Goal: Task Accomplishment & Management: Use online tool/utility

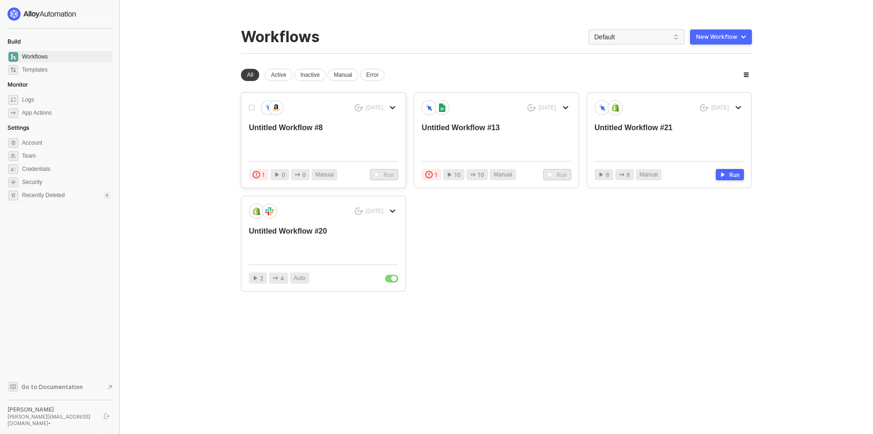
click at [395, 110] on icon "icon-arrow-down" at bounding box center [393, 108] width 6 height 6
click at [412, 166] on div "Delete" at bounding box center [426, 163] width 58 height 9
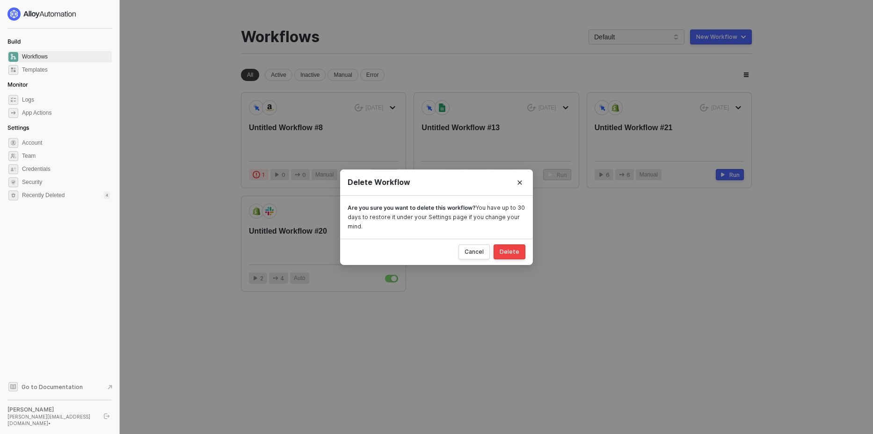
click at [512, 247] on button "Delete" at bounding box center [510, 251] width 32 height 15
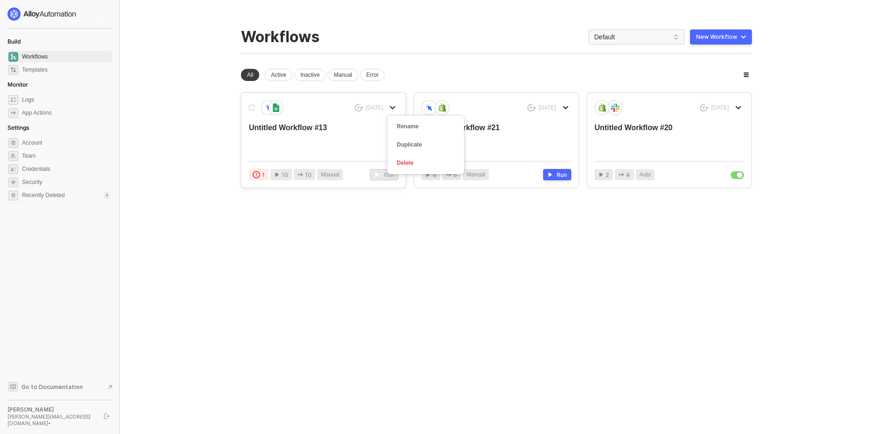
click at [393, 106] on icon "icon-arrow-down" at bounding box center [393, 108] width 6 height 6
click at [428, 163] on div "Delete" at bounding box center [426, 163] width 58 height 9
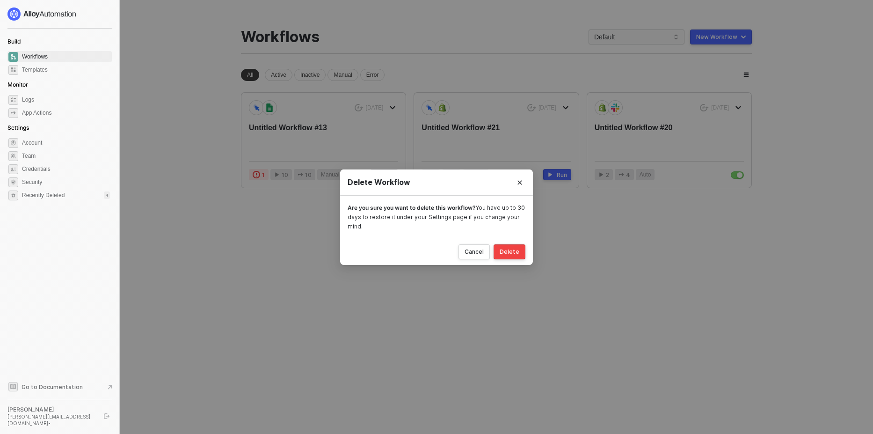
click at [519, 256] on button "Delete" at bounding box center [510, 251] width 32 height 15
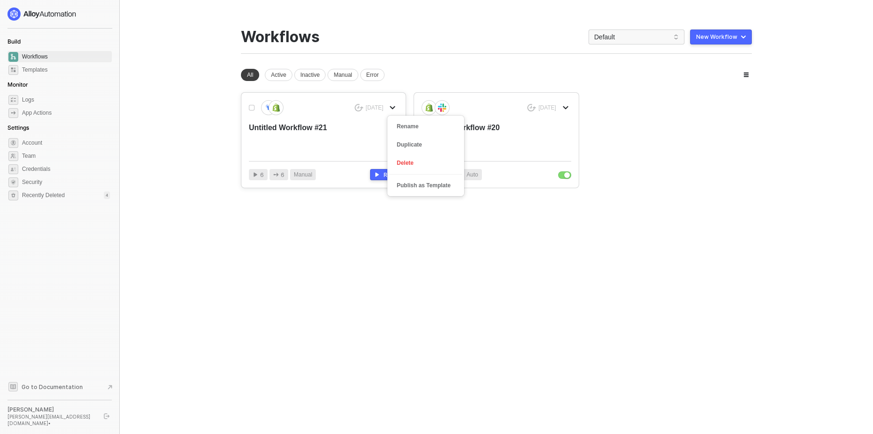
click at [393, 108] on icon "icon-arrow-down" at bounding box center [393, 108] width 4 height 2
click at [415, 157] on li "Delete" at bounding box center [425, 163] width 73 height 18
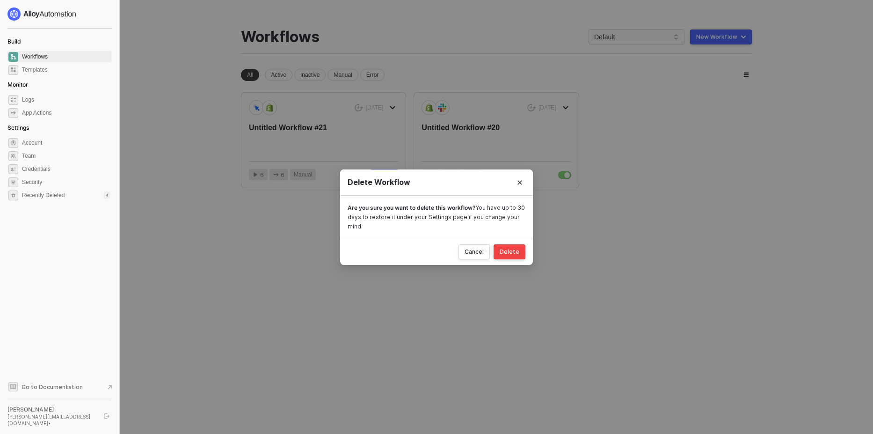
click at [500, 242] on div "Cancel Delete" at bounding box center [436, 252] width 193 height 26
click at [505, 250] on div "Delete" at bounding box center [510, 251] width 20 height 7
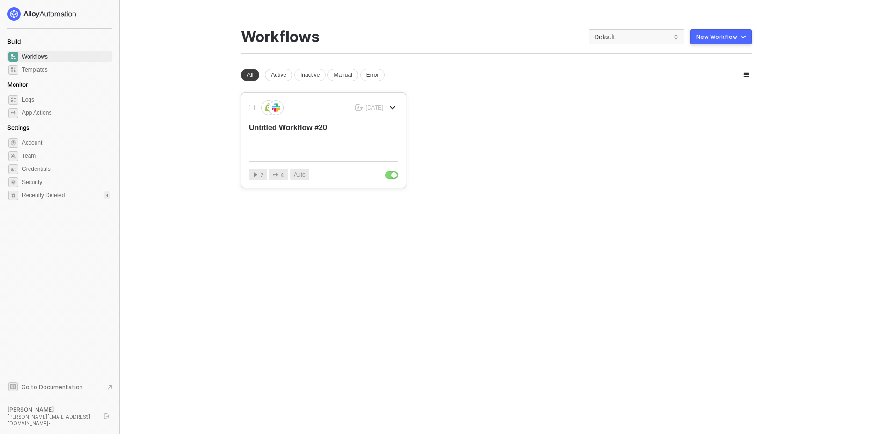
click at [391, 107] on icon "icon-arrow-down" at bounding box center [393, 108] width 4 height 2
click at [420, 161] on div "Delete" at bounding box center [426, 163] width 58 height 9
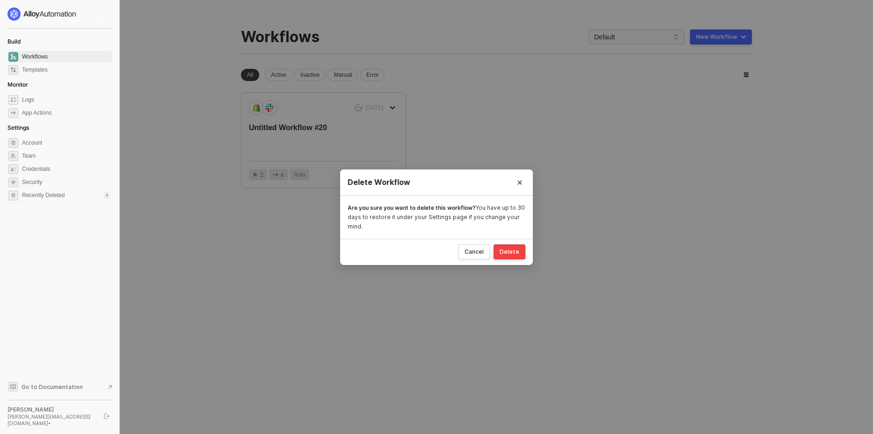
drag, startPoint x: 513, startPoint y: 254, endPoint x: 591, endPoint y: 212, distance: 89.0
click at [513, 255] on div "Delete" at bounding box center [510, 251] width 20 height 7
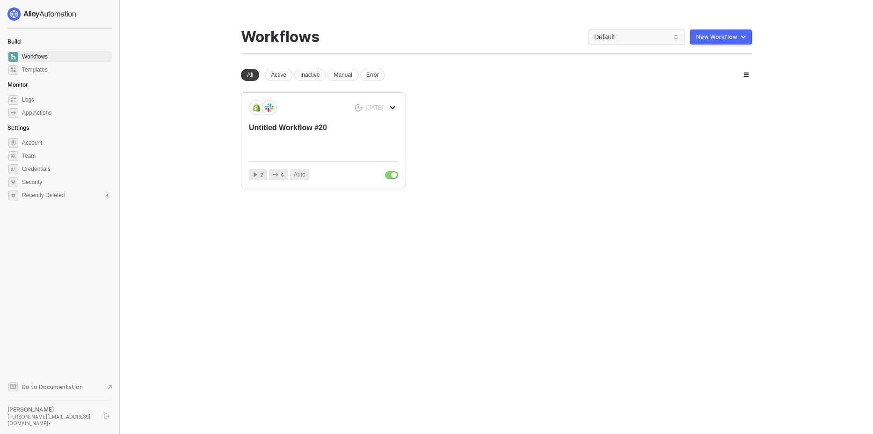
click at [731, 42] on button "New Workflow" at bounding box center [721, 36] width 62 height 15
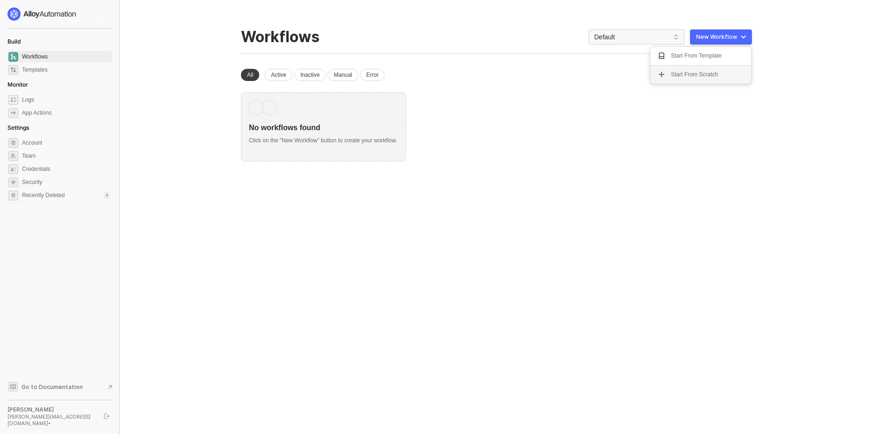
click at [687, 77] on div "Start From Scratch" at bounding box center [694, 74] width 47 height 9
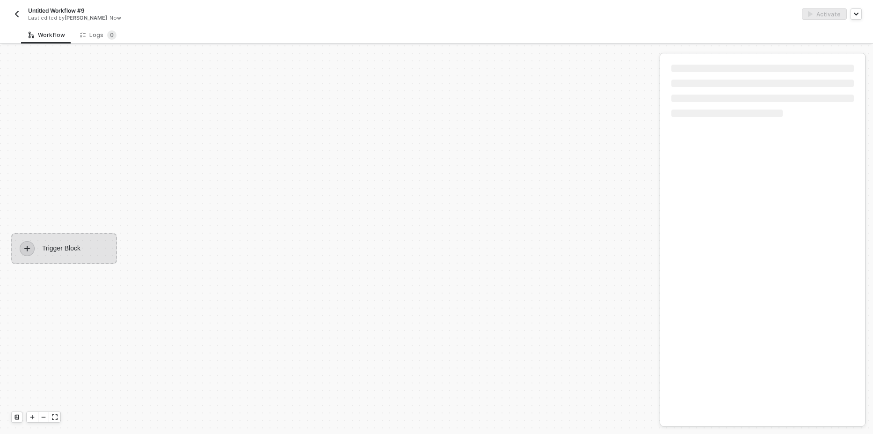
scroll to position [17, 0]
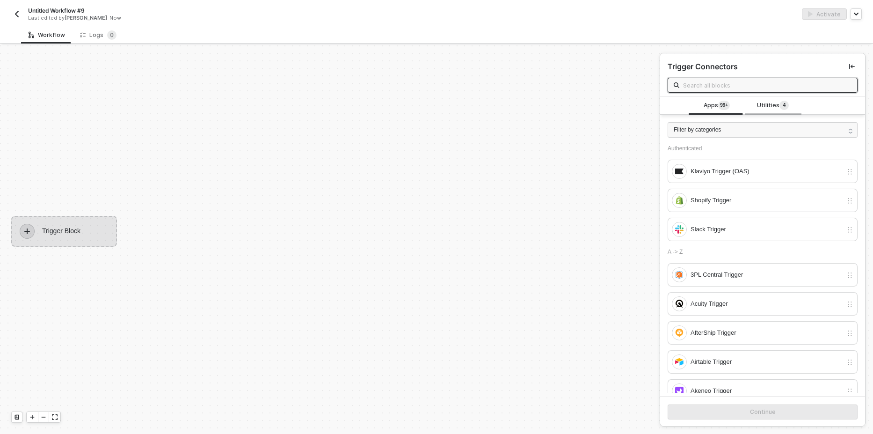
click at [769, 105] on span "Utilities 4" at bounding box center [773, 106] width 32 height 10
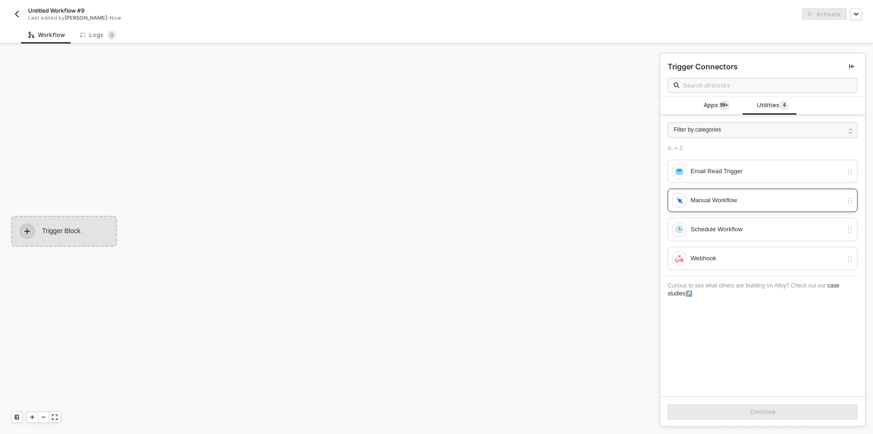
click at [723, 197] on div "Manual Workflow" at bounding box center [767, 200] width 152 height 10
click at [730, 415] on button "Continue" at bounding box center [763, 411] width 190 height 15
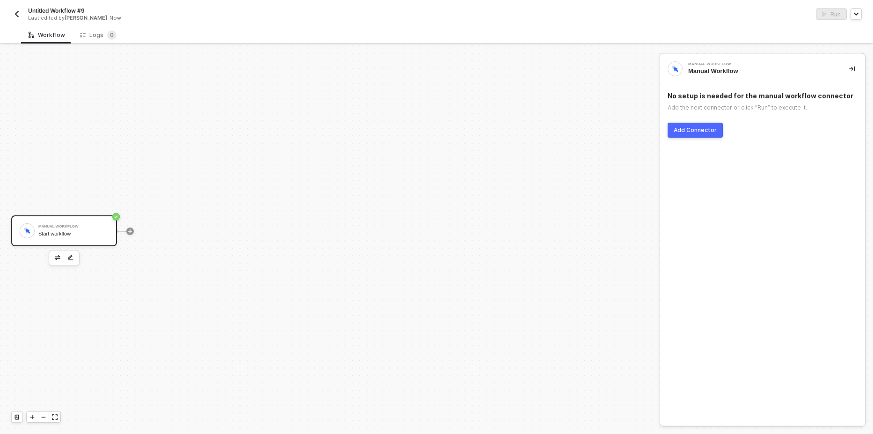
click at [698, 132] on div "Add Connector" at bounding box center [695, 129] width 43 height 7
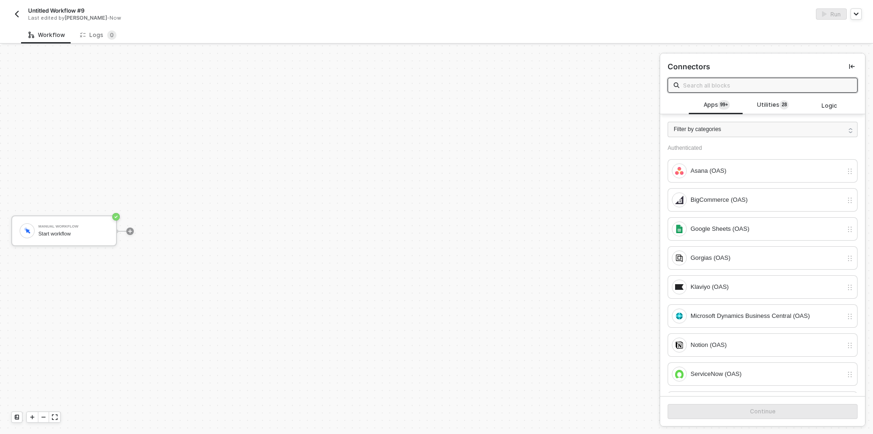
type input "N"
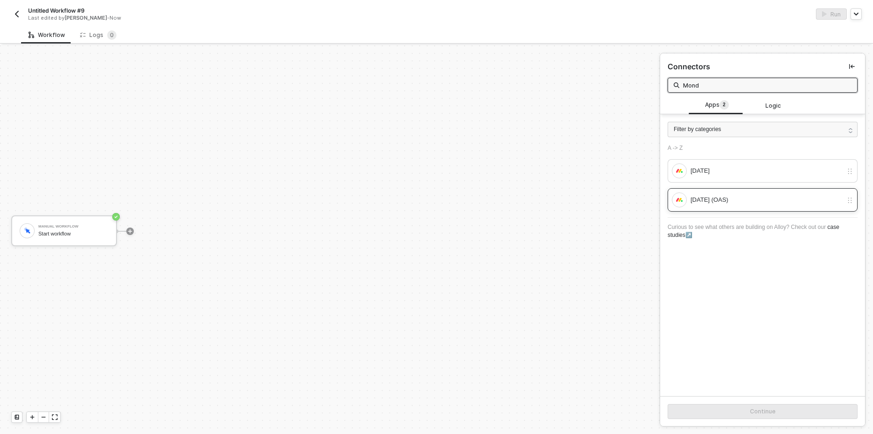
type input "Mond"
click at [742, 192] on div "Monday (OAS)" at bounding box center [757, 199] width 171 height 15
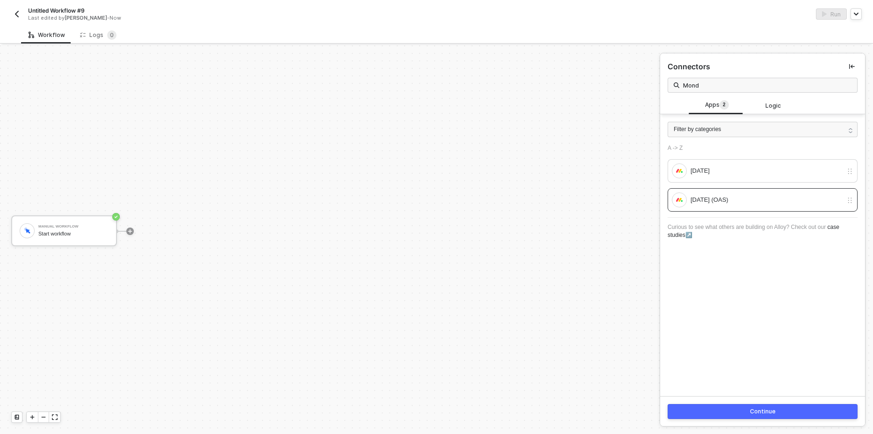
click at [739, 410] on button "Continue" at bounding box center [763, 411] width 190 height 15
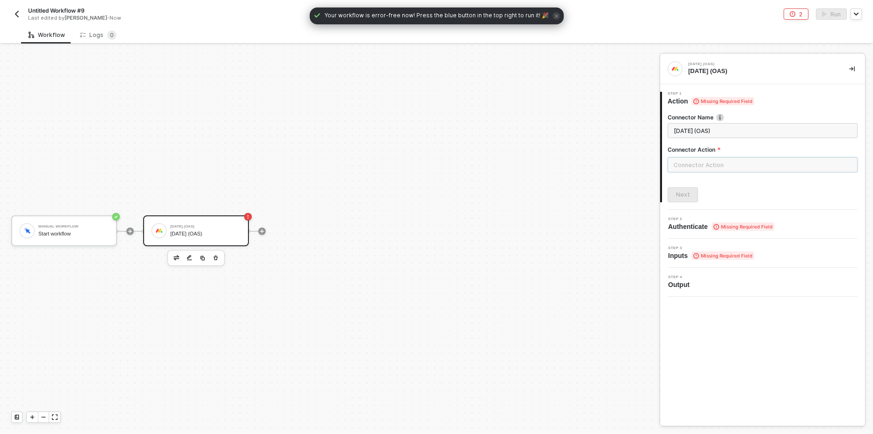
click at [703, 169] on input "text" at bounding box center [763, 164] width 190 height 15
click at [563, 235] on ul at bounding box center [584, 252] width 152 height 297
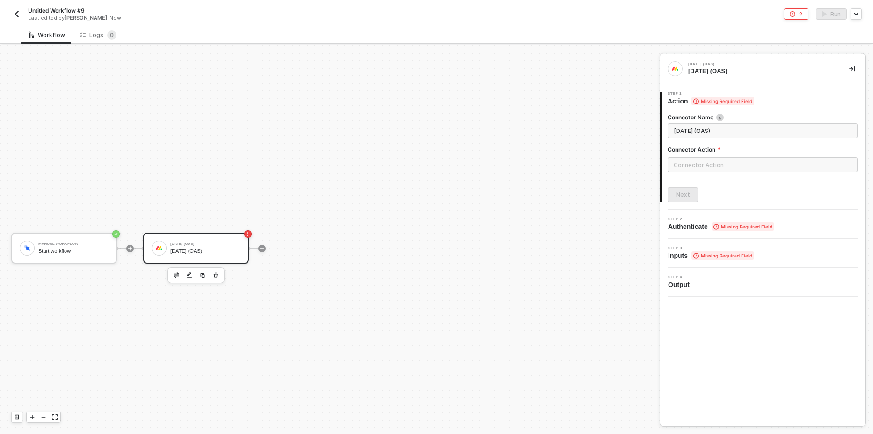
scroll to position [17, 0]
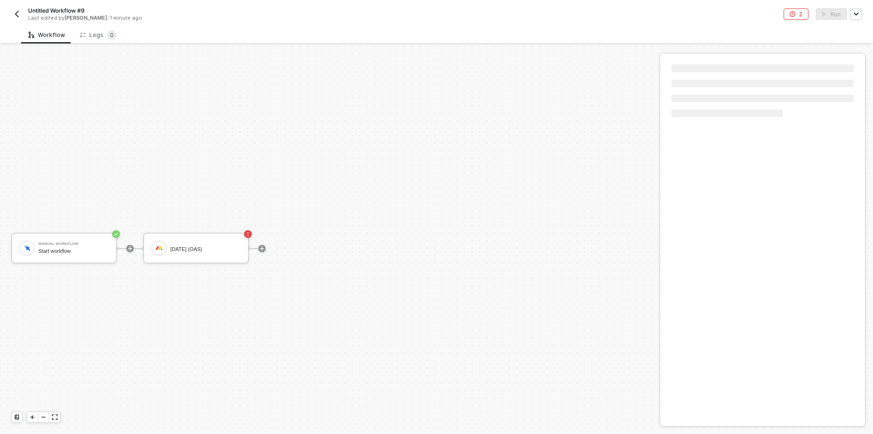
scroll to position [17, 0]
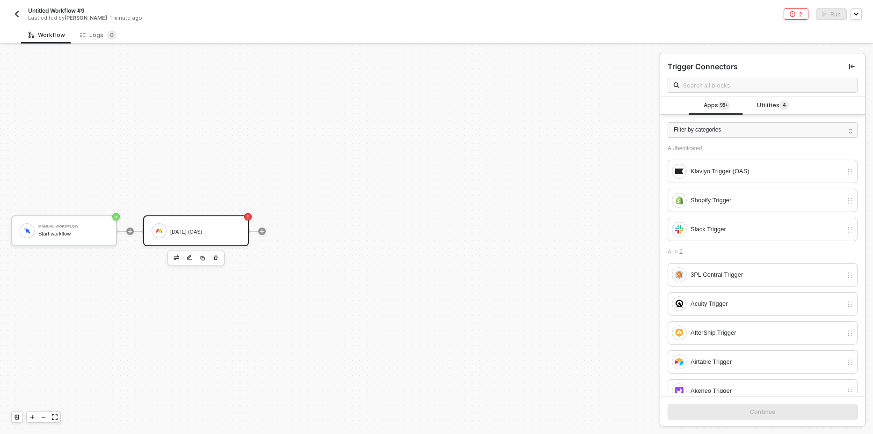
click at [200, 242] on div "Monday (OAS)" at bounding box center [196, 230] width 106 height 31
click at [214, 260] on icon "button" at bounding box center [216, 257] width 6 height 7
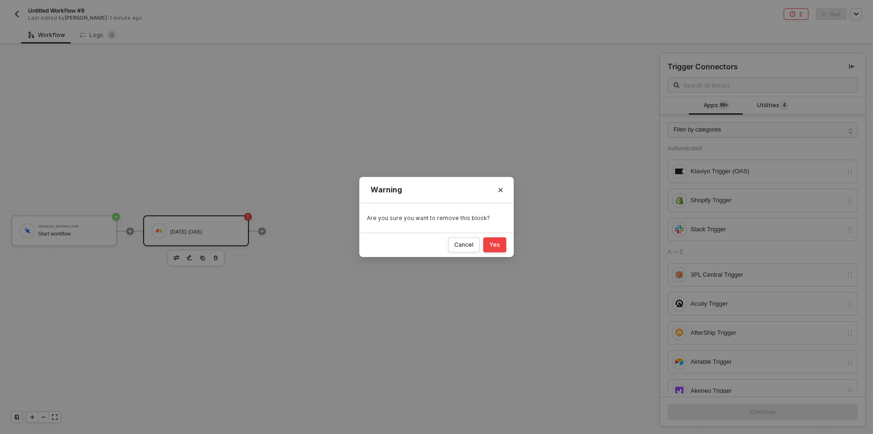
click at [495, 249] on button "Yes" at bounding box center [494, 244] width 23 height 15
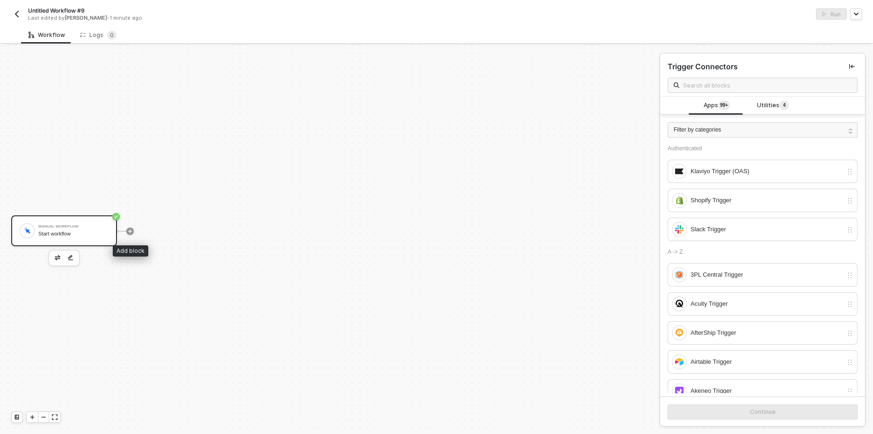
click at [85, 234] on div "Start workflow" at bounding box center [73, 234] width 70 height 6
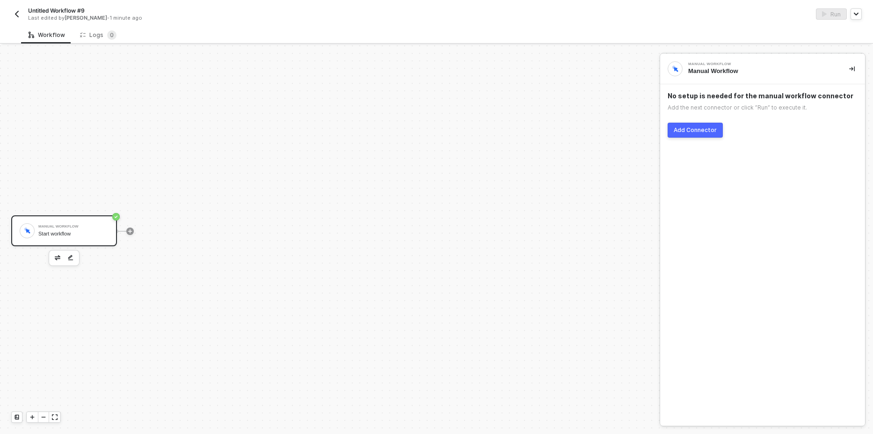
click at [693, 132] on div "Add Connector" at bounding box center [695, 129] width 43 height 7
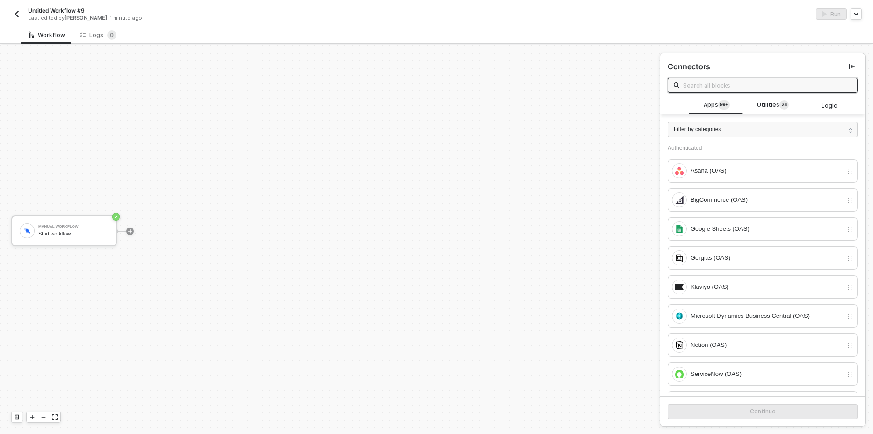
click at [709, 81] on input "text" at bounding box center [767, 85] width 168 height 10
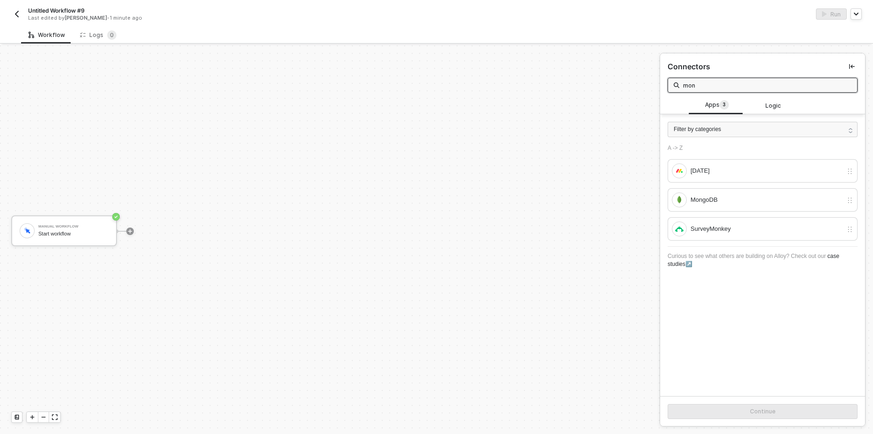
type input "mon"
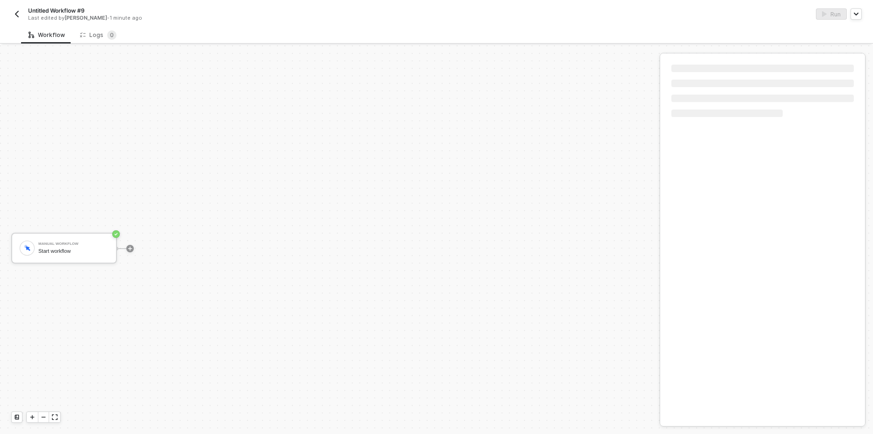
scroll to position [17, 0]
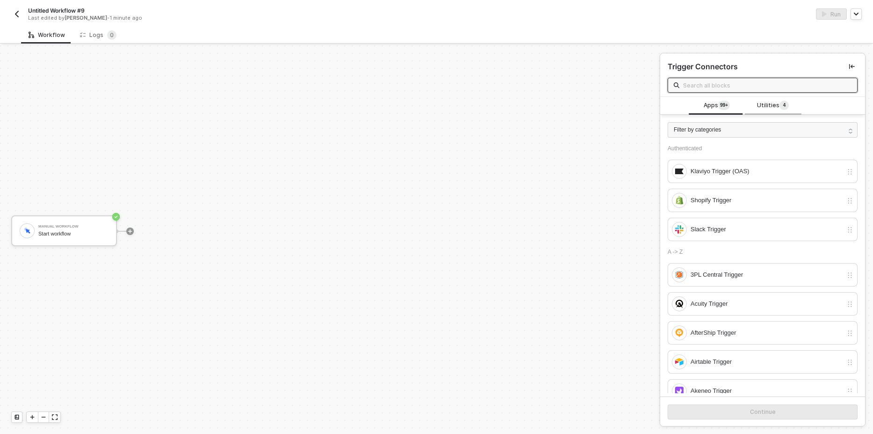
click at [771, 109] on span "Utilities 4" at bounding box center [773, 106] width 32 height 10
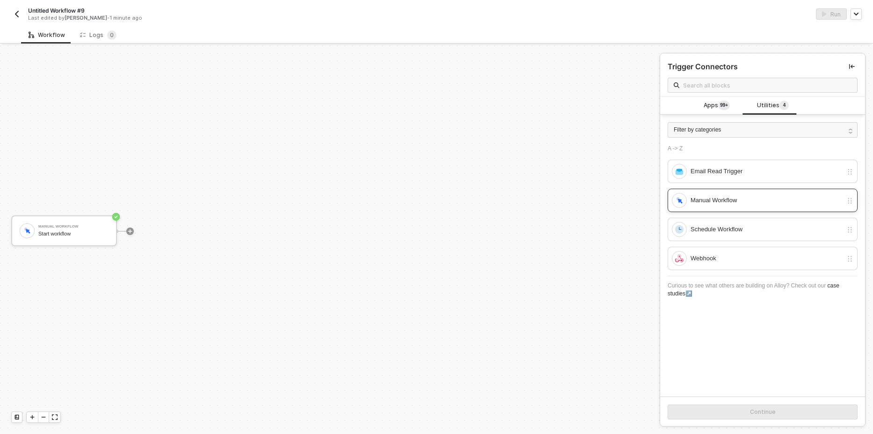
drag, startPoint x: 731, startPoint y: 200, endPoint x: 738, endPoint y: 208, distance: 10.7
click at [732, 201] on div "Manual Workflow" at bounding box center [767, 200] width 152 height 10
click at [739, 412] on button "Continue" at bounding box center [763, 411] width 190 height 15
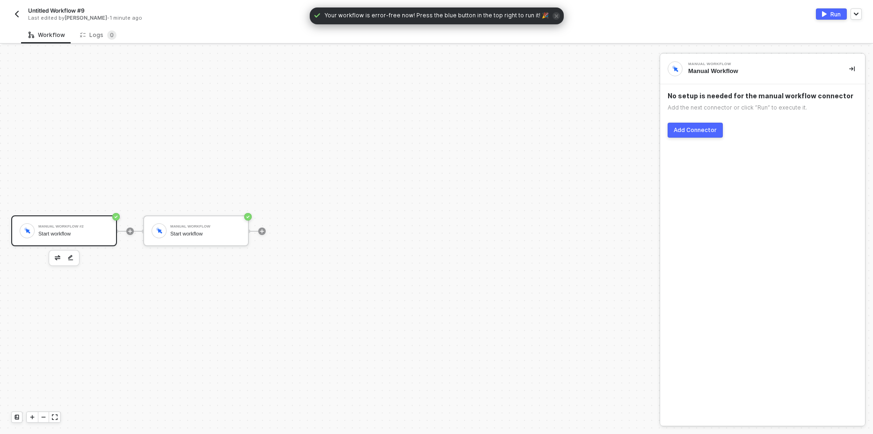
click at [18, 13] on img "button" at bounding box center [16, 13] width 7 height 7
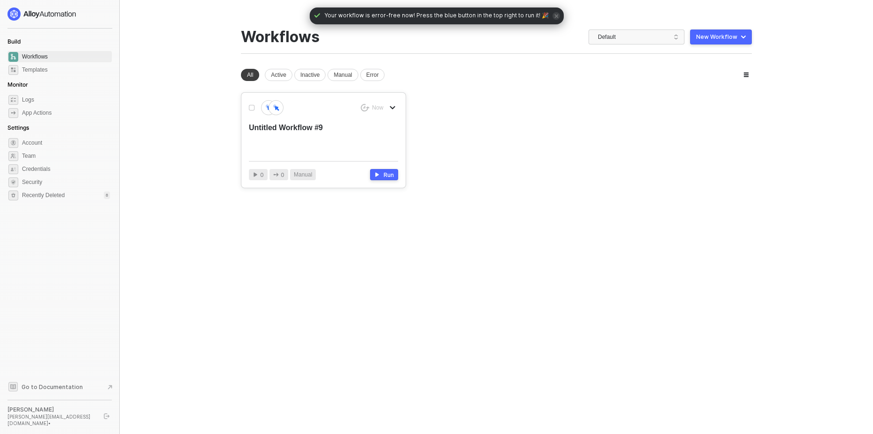
click at [393, 105] on icon "icon-arrow-down" at bounding box center [393, 108] width 6 height 6
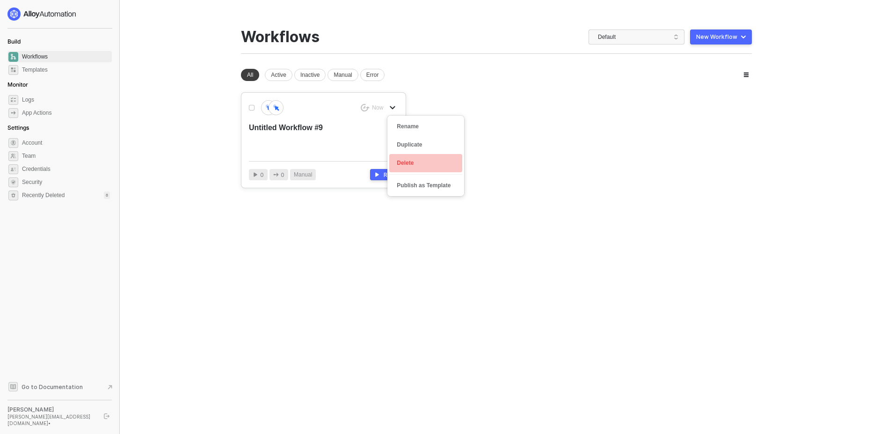
click at [413, 160] on div "Delete" at bounding box center [426, 163] width 58 height 9
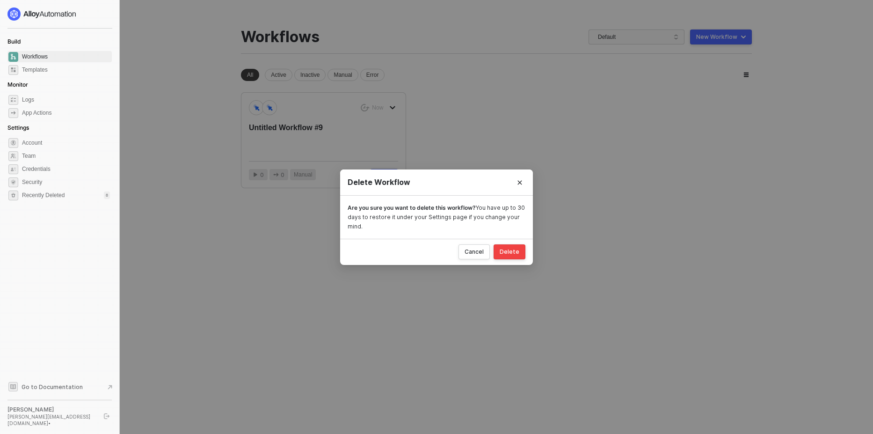
click at [511, 256] on button "Delete" at bounding box center [510, 251] width 32 height 15
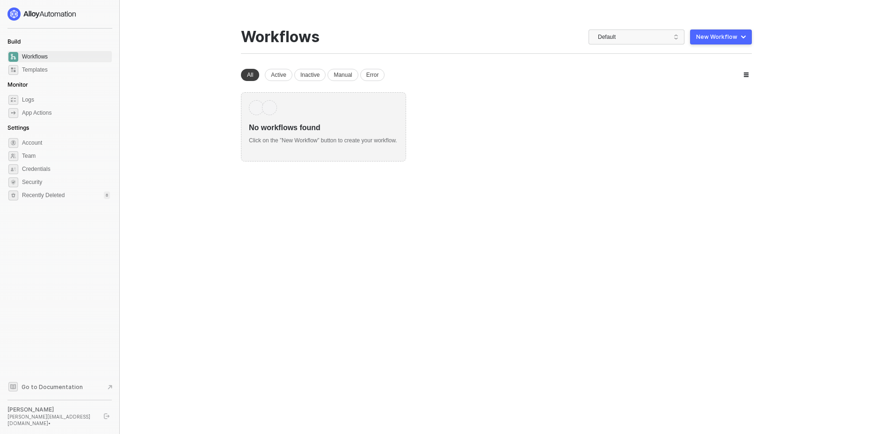
click at [747, 34] on button "New Workflow" at bounding box center [721, 36] width 62 height 15
click at [698, 75] on div "Start From Scratch" at bounding box center [694, 74] width 47 height 9
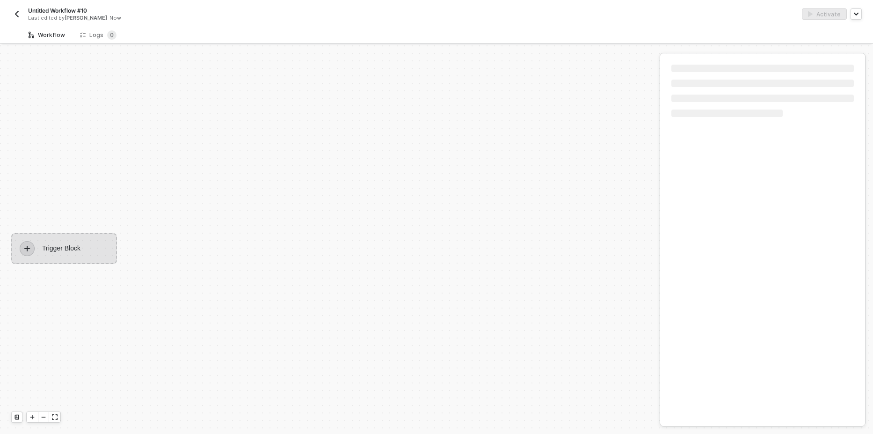
scroll to position [17, 0]
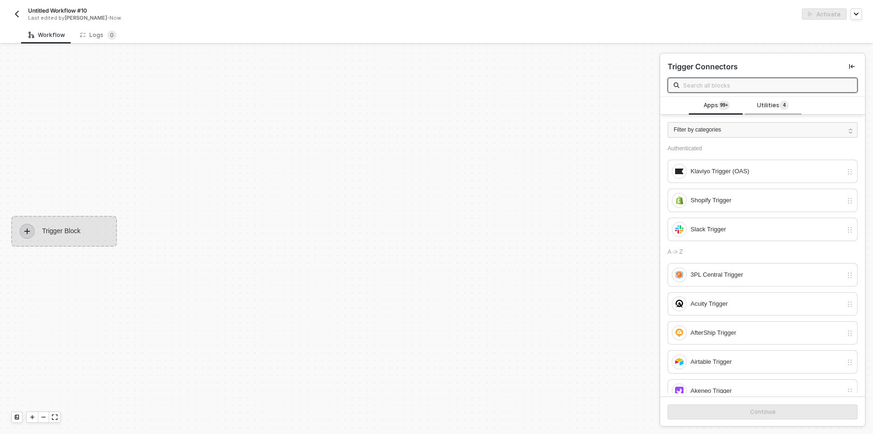
click at [769, 108] on span "Utilities 4" at bounding box center [773, 106] width 32 height 10
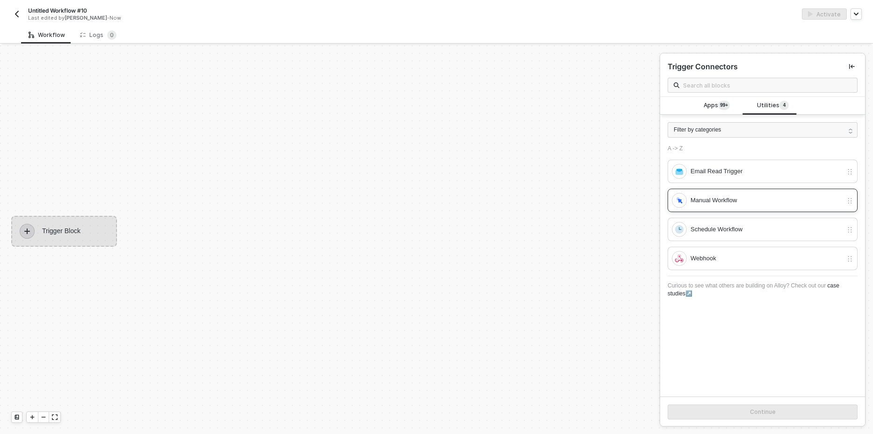
click at [706, 205] on div "Manual Workflow" at bounding box center [757, 200] width 171 height 15
click at [727, 400] on div "Continue" at bounding box center [762, 411] width 205 height 30
click at [722, 416] on button "Continue" at bounding box center [763, 411] width 190 height 15
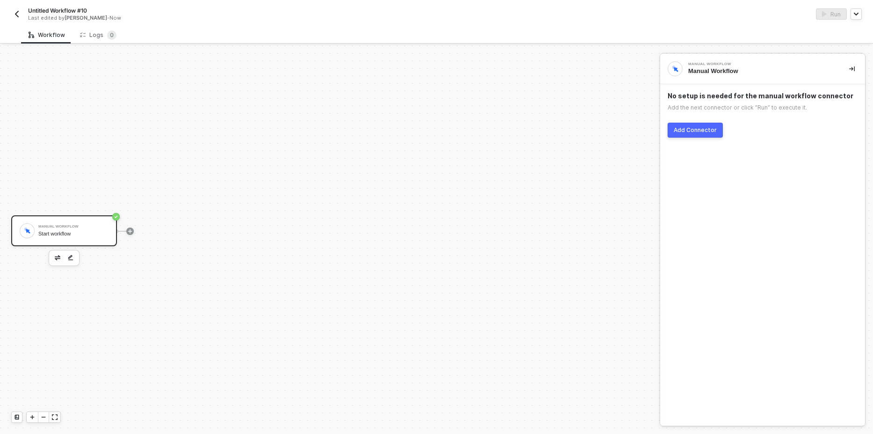
click at [700, 124] on button "Add Connector" at bounding box center [695, 130] width 55 height 15
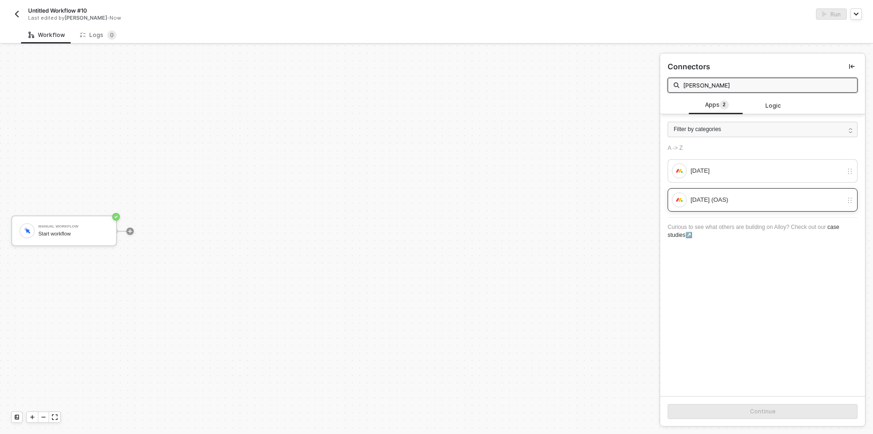
type input "monda"
click at [735, 207] on div "[DATE] (OAS)" at bounding box center [763, 199] width 190 height 23
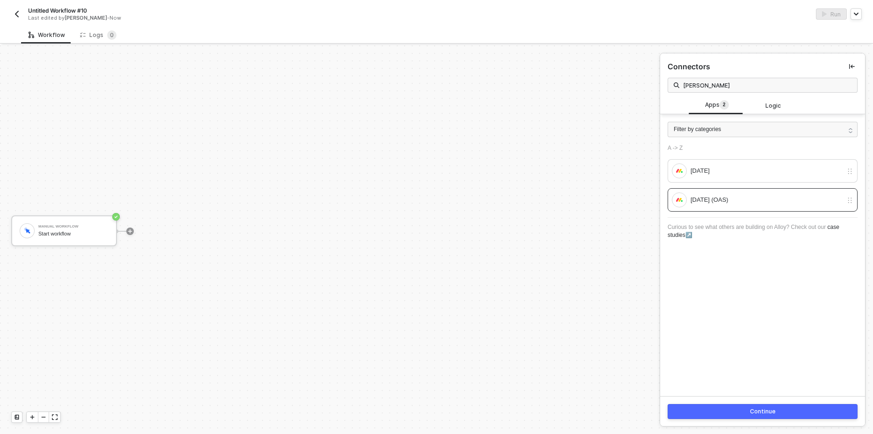
click at [756, 410] on div "Continue" at bounding box center [763, 411] width 26 height 7
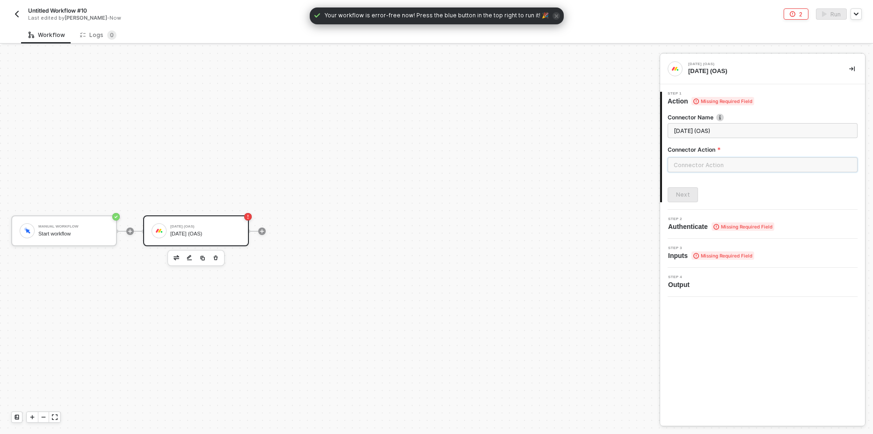
click at [716, 166] on input "text" at bounding box center [763, 164] width 190 height 15
click at [558, 112] on div "Board" at bounding box center [584, 113] width 136 height 8
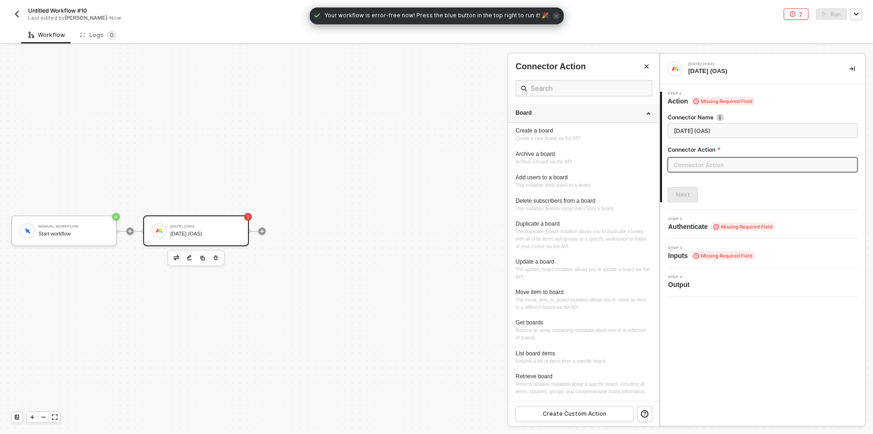
click at [558, 112] on div "Board" at bounding box center [584, 113] width 136 height 8
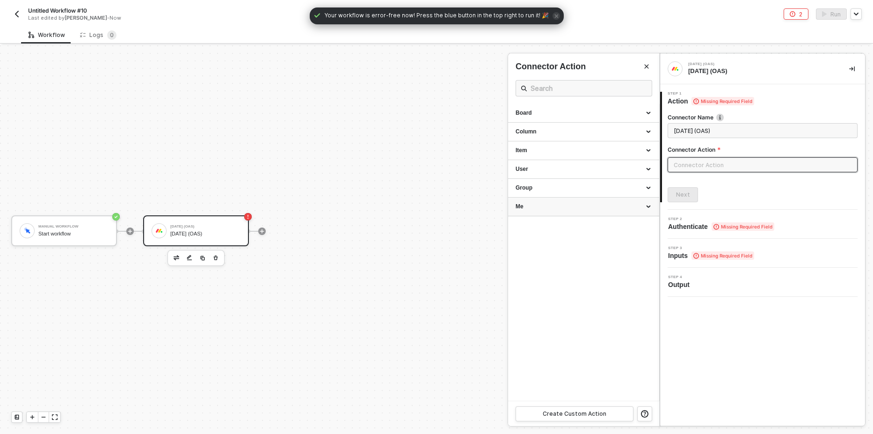
click at [551, 210] on div "Me" at bounding box center [584, 207] width 136 height 8
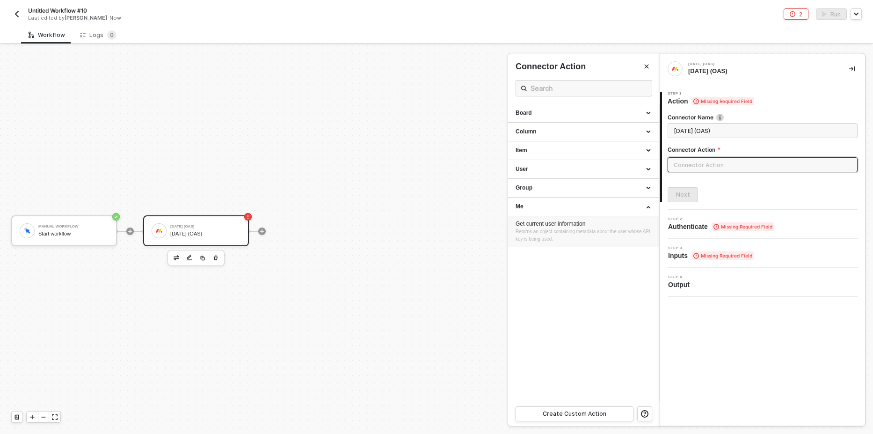
click at [537, 230] on span "Returns an object containing metadata about the user whose API key is being use…" at bounding box center [584, 235] width 136 height 13
type input "Returns an object containing metadata about the user whose API key is being use…"
type input "Me - Get current user information"
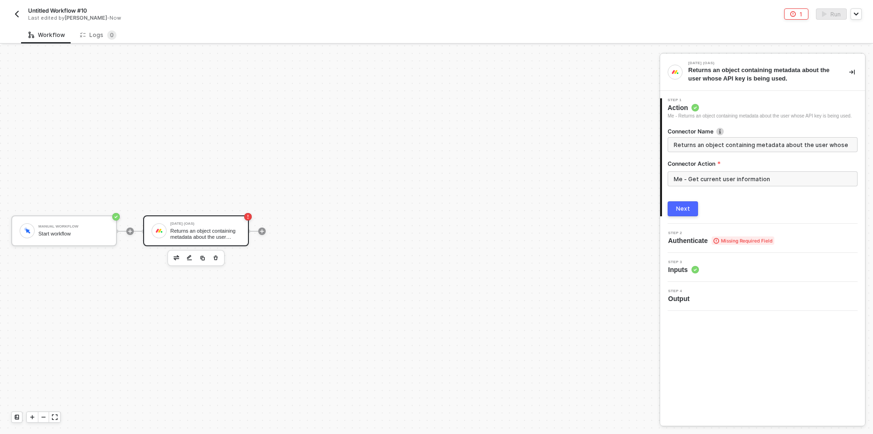
click at [681, 214] on button "Next" at bounding box center [683, 208] width 30 height 15
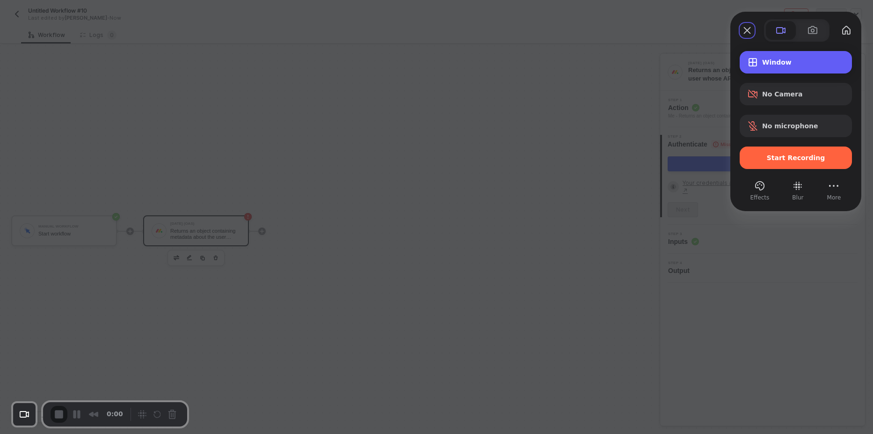
click at [792, 72] on div "Window" at bounding box center [796, 62] width 112 height 22
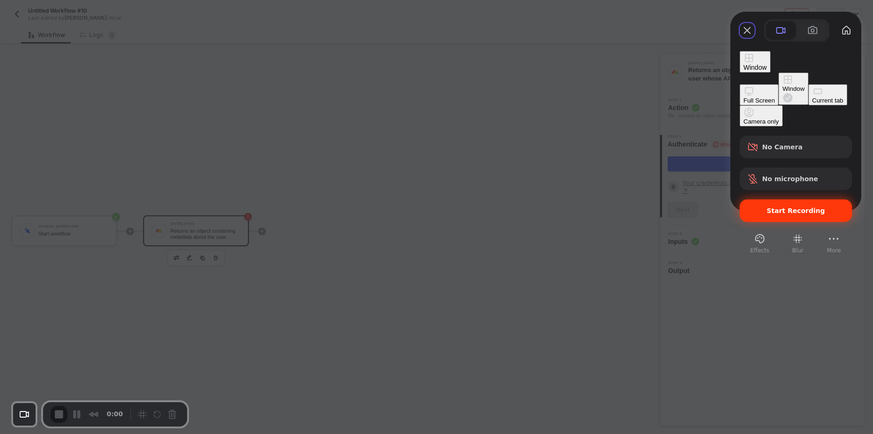
click at [766, 207] on span "Start Recording" at bounding box center [795, 210] width 97 height 7
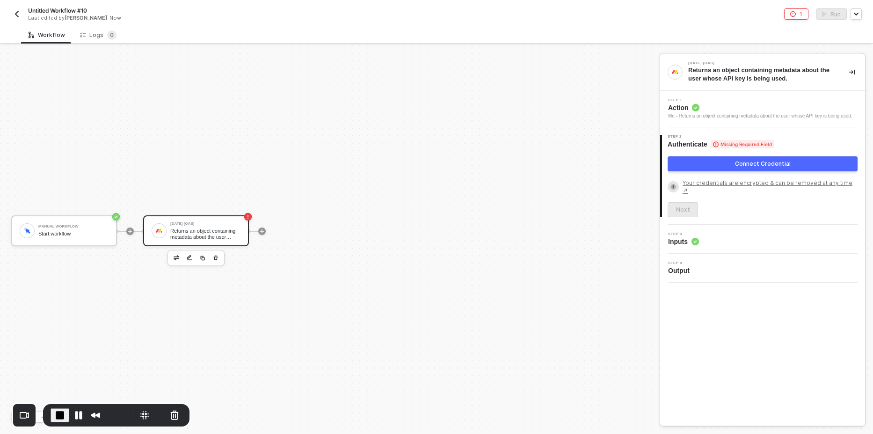
click at [739, 166] on div "Connect Credential" at bounding box center [763, 163] width 56 height 7
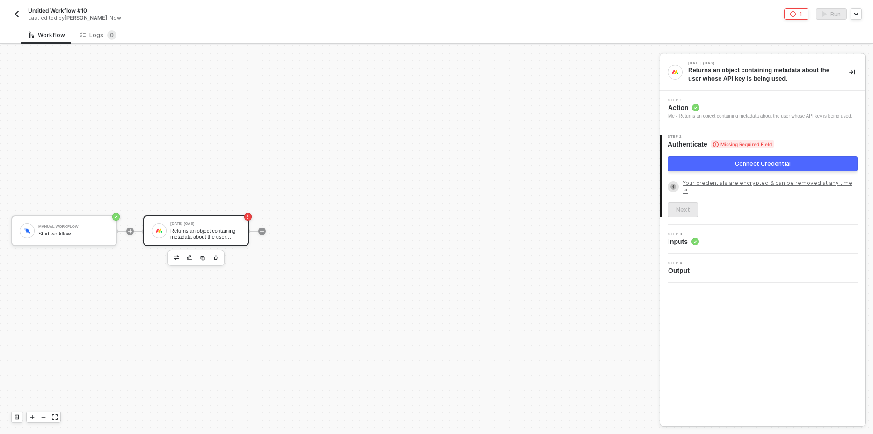
click at [707, 161] on button "Connect Credential" at bounding box center [763, 163] width 190 height 15
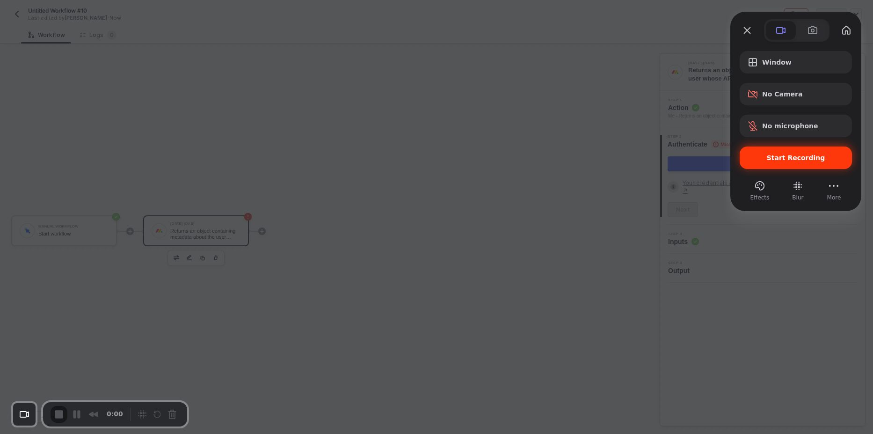
click at [790, 158] on span "Start Recording" at bounding box center [796, 157] width 59 height 7
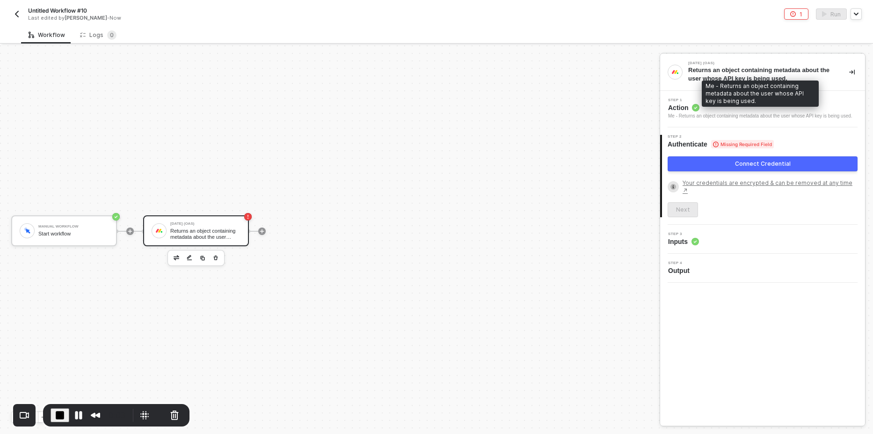
click at [724, 114] on div "Me - Returns an object containing metadata about the user whose API key is bein…" at bounding box center [760, 115] width 184 height 7
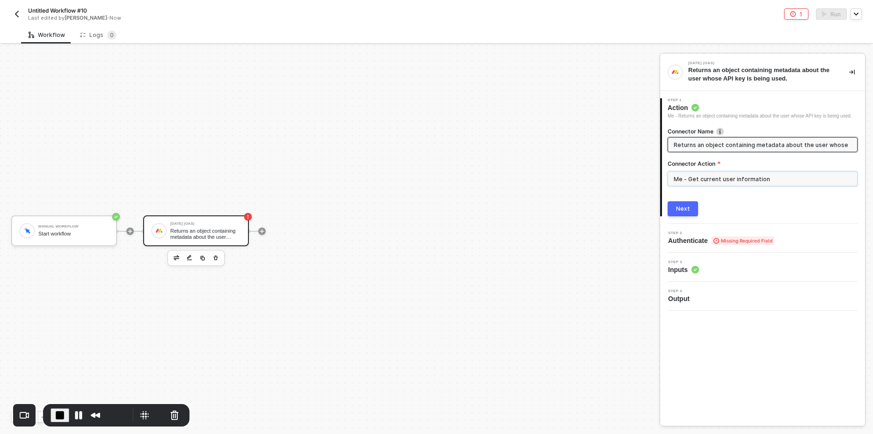
click at [726, 176] on input "Me - Get current user information" at bounding box center [763, 178] width 190 height 15
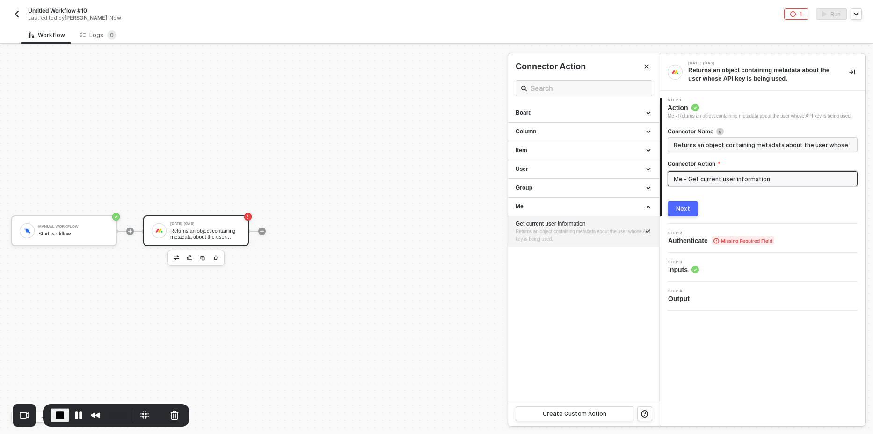
click at [606, 223] on div "Get current user information" at bounding box center [584, 224] width 136 height 8
click at [696, 212] on button "Next" at bounding box center [683, 208] width 30 height 15
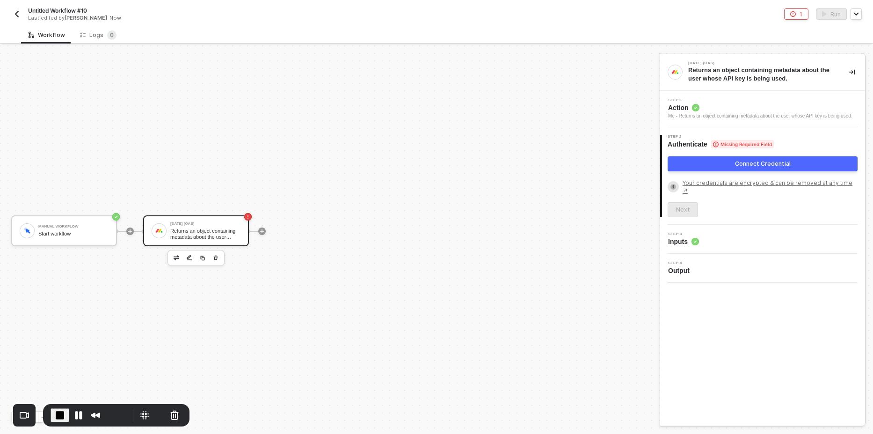
click at [744, 168] on button "Connect Credential" at bounding box center [763, 163] width 190 height 15
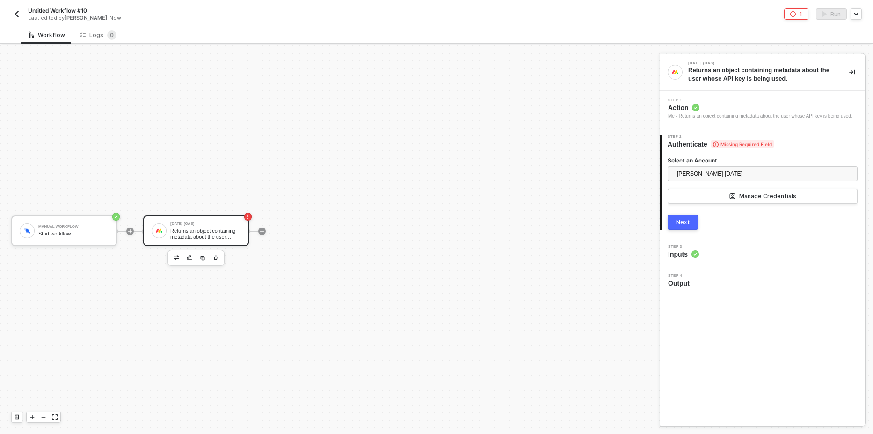
click at [682, 226] on button "Next" at bounding box center [683, 222] width 30 height 15
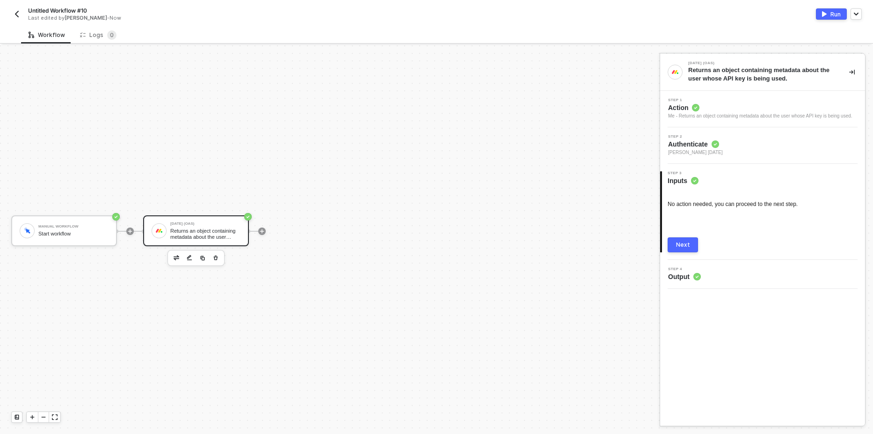
click at [687, 243] on div "Next" at bounding box center [683, 244] width 14 height 7
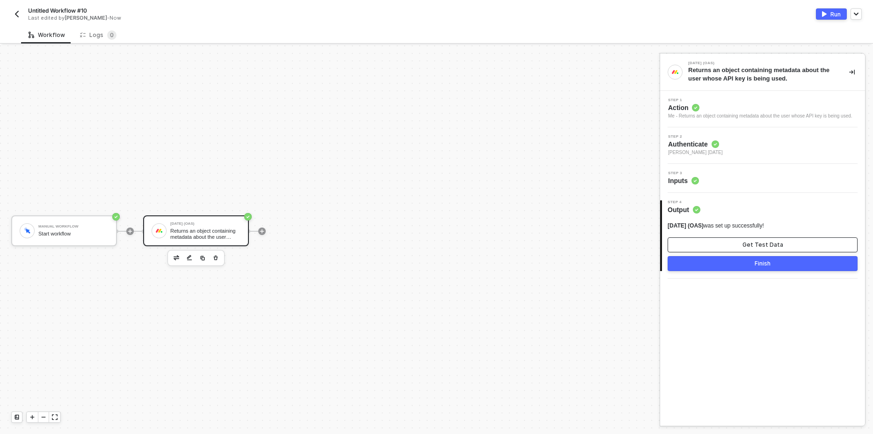
click at [747, 246] on div "Get Test Data" at bounding box center [763, 244] width 41 height 7
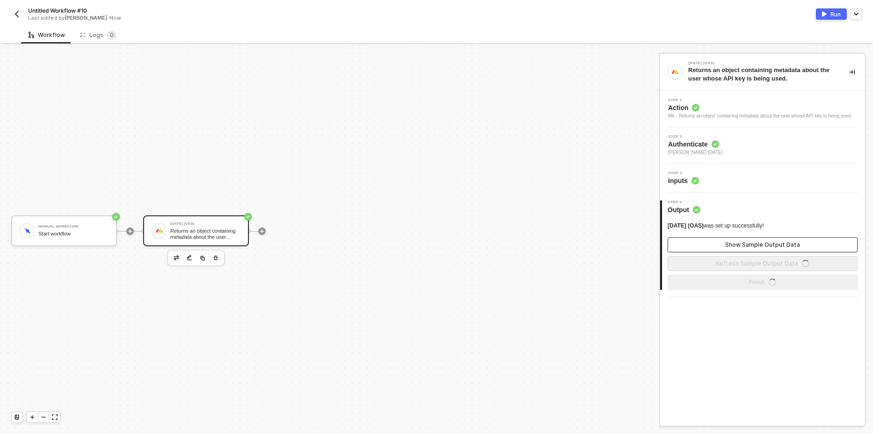
click at [754, 243] on div "Show Sample Output Data" at bounding box center [762, 244] width 75 height 7
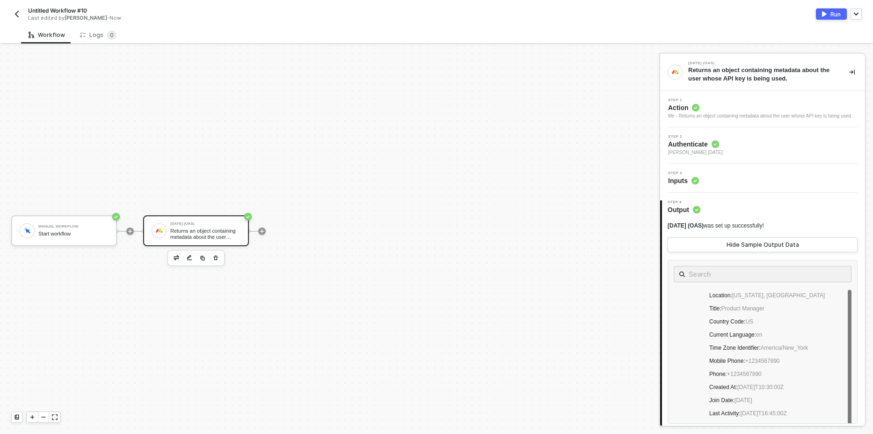
scroll to position [0, 0]
click at [753, 249] on div "Hide Sample Output Data" at bounding box center [763, 244] width 73 height 7
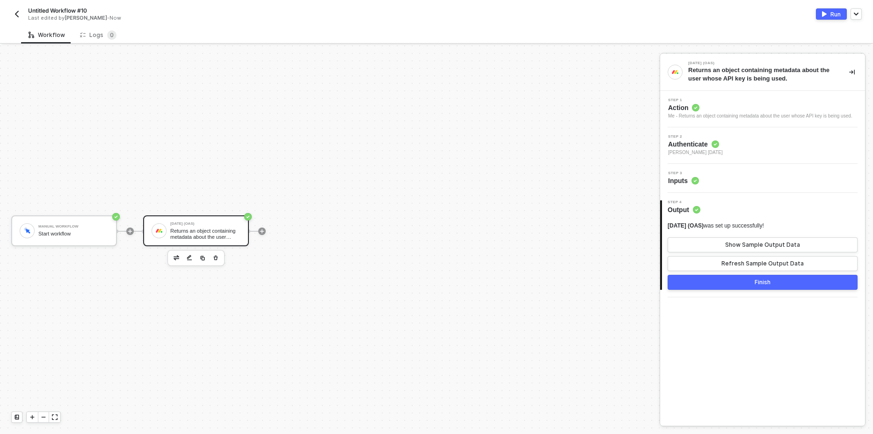
click at [824, 17] on button "Run" at bounding box center [831, 13] width 31 height 11
click at [102, 40] on div "Logs 0" at bounding box center [98, 34] width 51 height 17
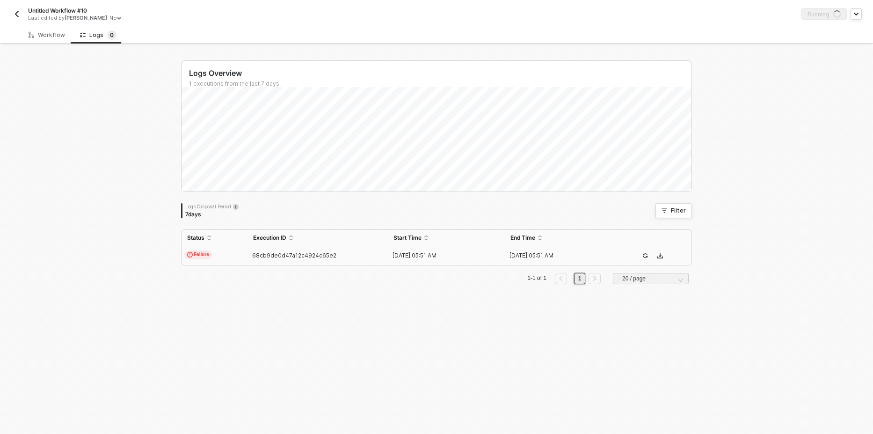
click at [196, 258] on span "Failure" at bounding box center [198, 254] width 28 height 8
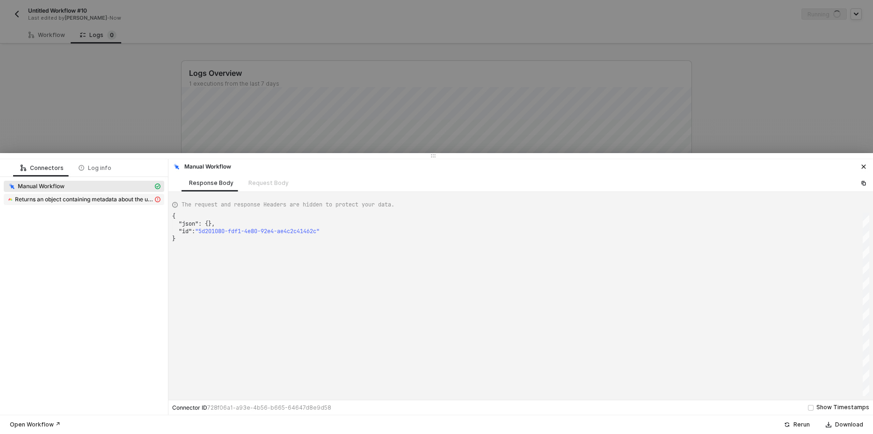
click at [107, 198] on span "Returns an object containing metadata about the user whose API key is being use…" at bounding box center [84, 199] width 138 height 7
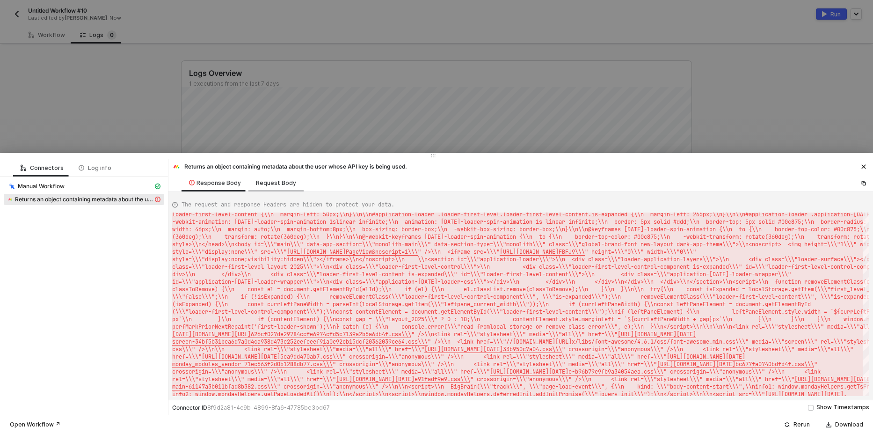
click at [273, 184] on div "Request Body" at bounding box center [276, 182] width 40 height 7
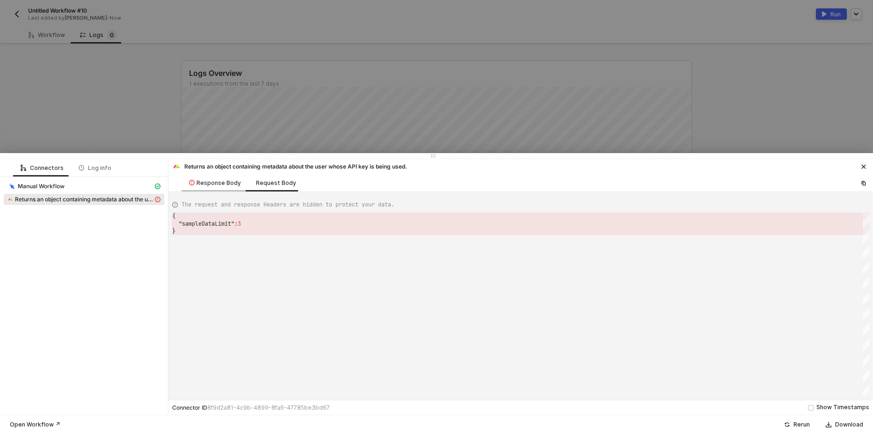
click at [221, 180] on div "Response Body" at bounding box center [215, 182] width 52 height 7
type textarea "{ "message": "Error: \"\\n<!DOCTYPE html>\\n<html xmlns=\\\"http://www.w3.org/1…"
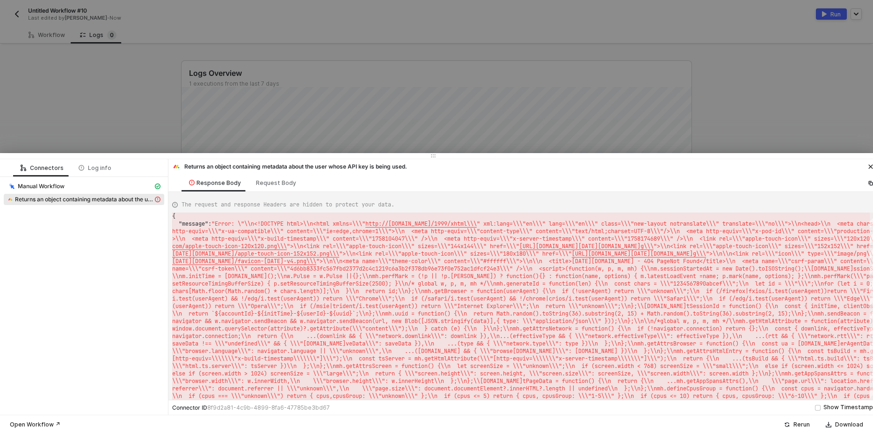
click at [100, 109] on div at bounding box center [436, 217] width 873 height 434
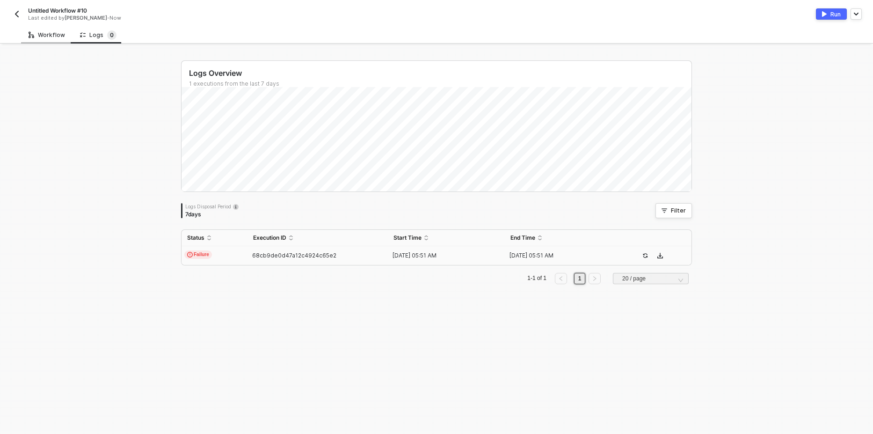
click at [43, 39] on div "Workflow" at bounding box center [46, 34] width 51 height 17
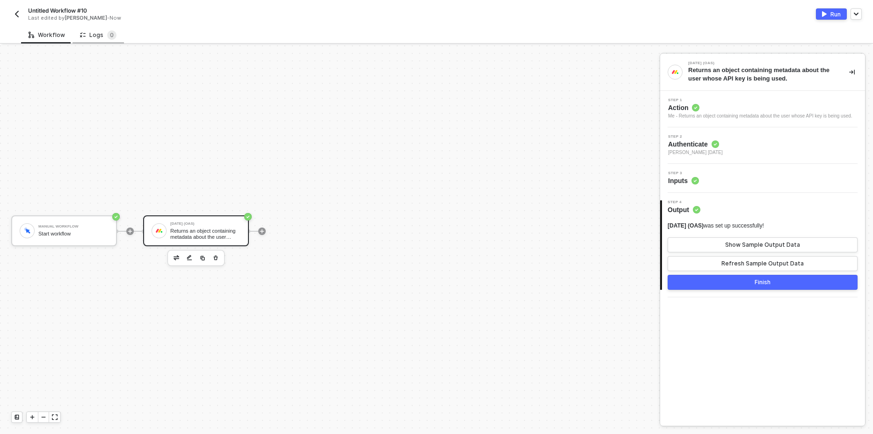
click at [95, 36] on div "Logs 0" at bounding box center [98, 34] width 37 height 9
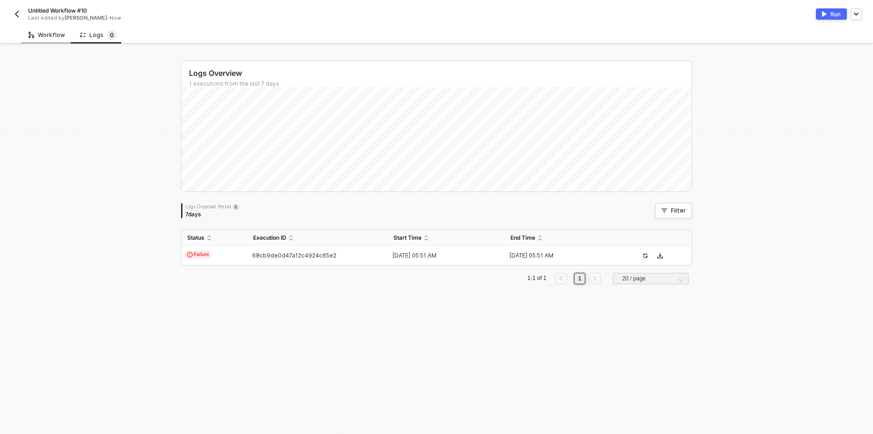
click at [45, 37] on div "Workflow" at bounding box center [47, 34] width 37 height 7
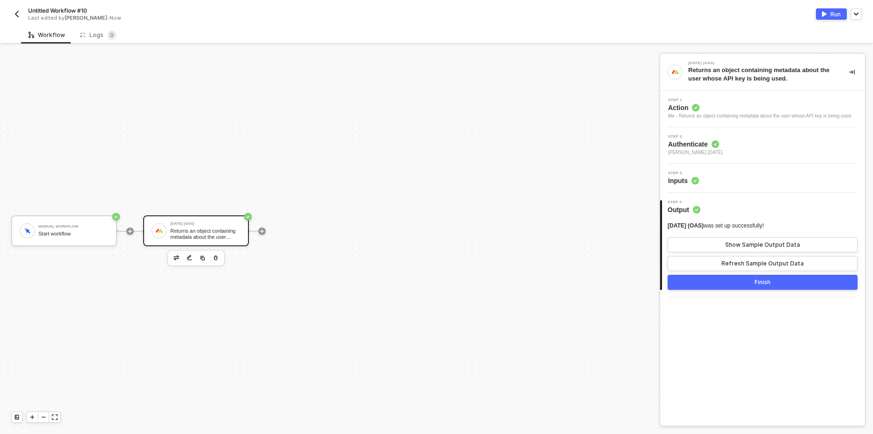
click at [773, 150] on div "Step 2 Authenticate Christopher Tolang's Monday" at bounding box center [764, 146] width 203 height 22
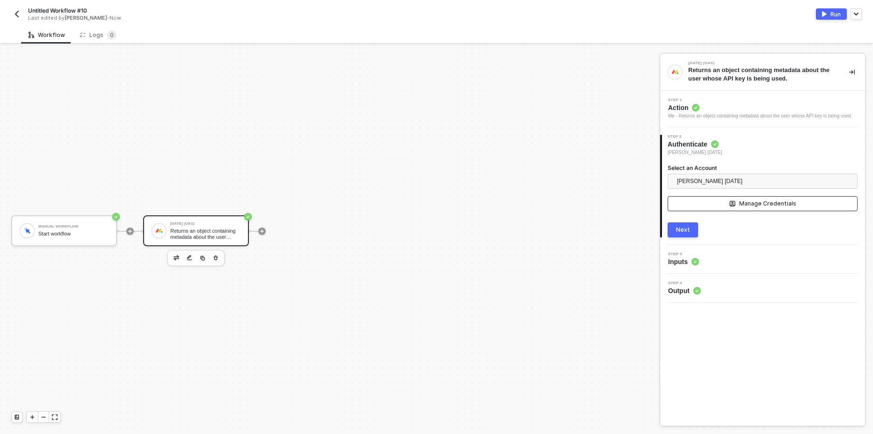
click at [763, 199] on button "Manage Credentials" at bounding box center [763, 203] width 190 height 15
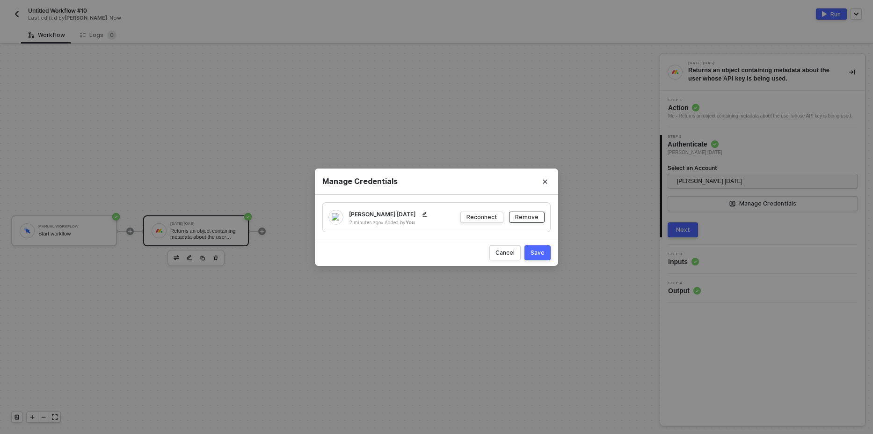
click at [522, 219] on div "Remove" at bounding box center [526, 217] width 23 height 8
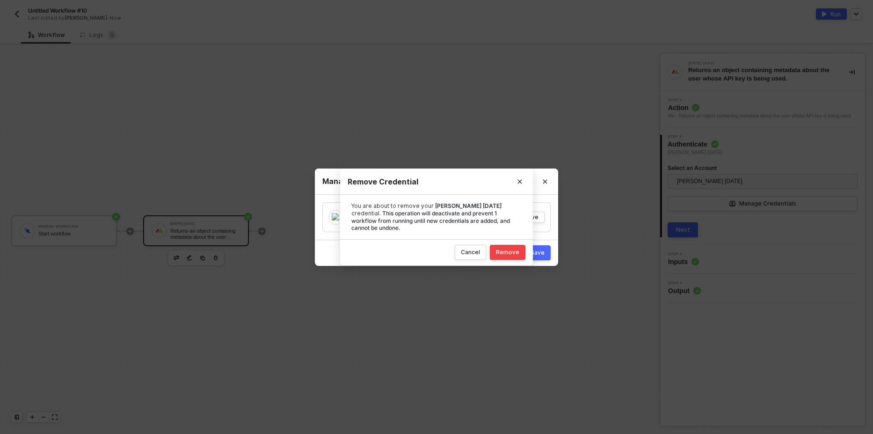
click at [511, 254] on div "Remove" at bounding box center [507, 252] width 23 height 7
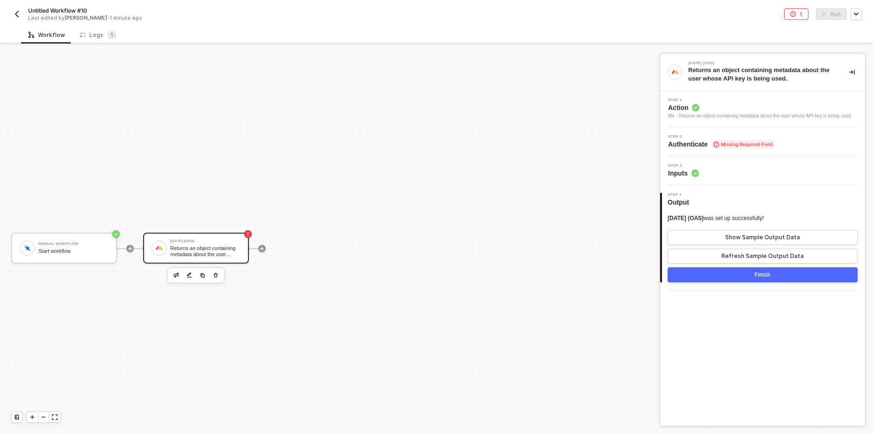
scroll to position [17, 0]
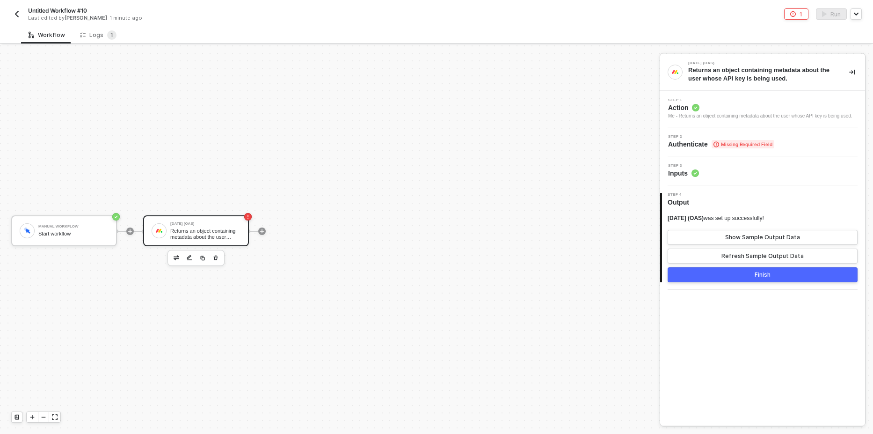
click at [424, 189] on div "Manual Workflow Start workflow [DATE] (OAS) Returns an object containing metada…" at bounding box center [327, 231] width 655 height 406
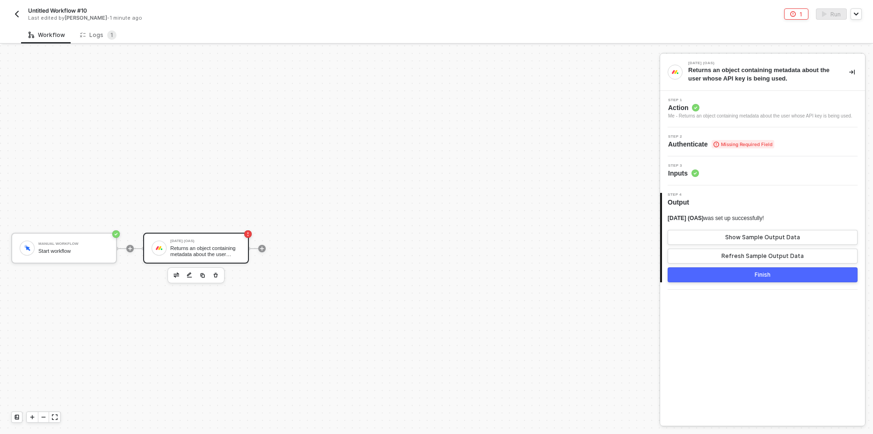
click at [748, 136] on span "Step 2" at bounding box center [721, 137] width 106 height 4
